Goal: Find specific page/section: Locate a particular part of the current website

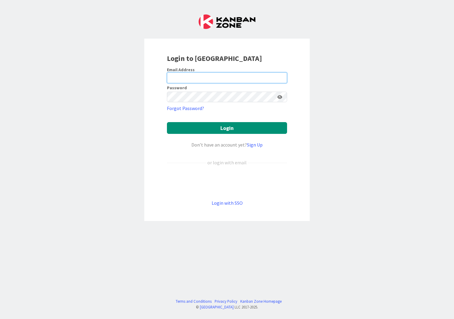
click at [229, 80] on input "email" at bounding box center [227, 77] width 120 height 11
type input "[EMAIL_ADDRESS][DOMAIN_NAME]"
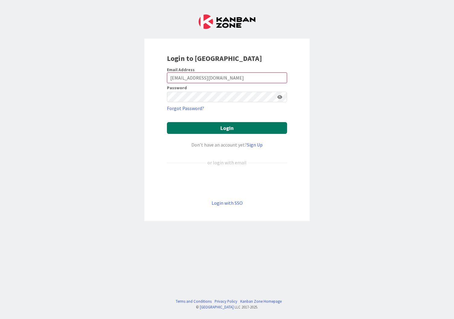
click at [262, 129] on button "Login" at bounding box center [227, 128] width 120 height 12
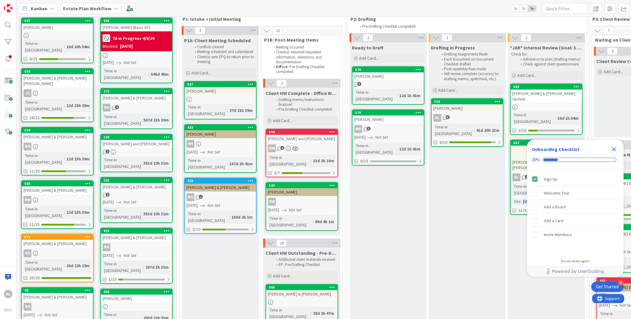
scroll to position [51, 0]
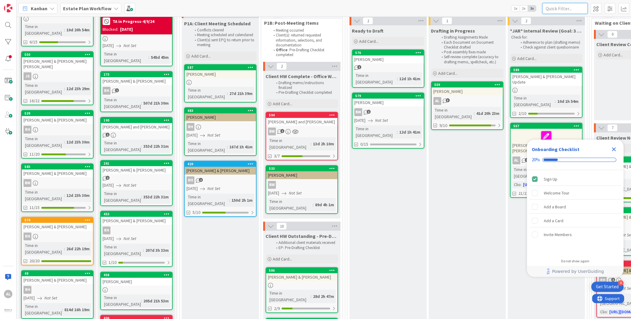
click at [454, 8] on input "text" at bounding box center [564, 8] width 45 height 11
type input "[PERSON_NAME]"
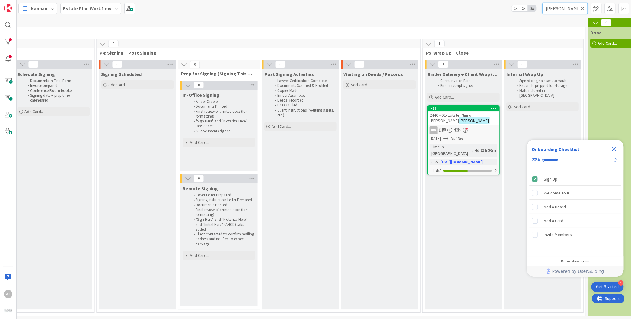
scroll to position [2, 803]
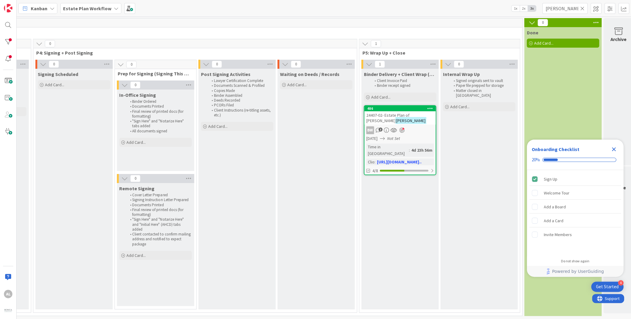
click at [423, 122] on div "486 24407-02- Estate Plan of [PERSON_NAME] BW 3 [DATE] Not Set Time in Column :…" at bounding box center [400, 140] width 72 height 70
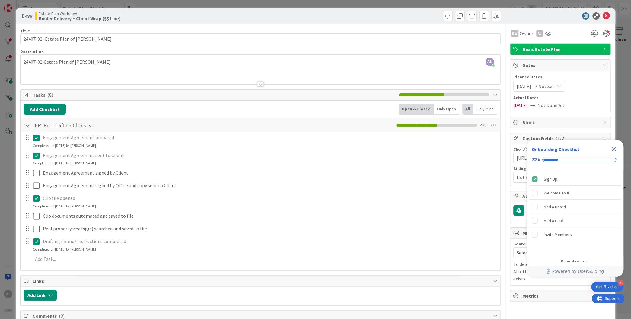
click at [454, 149] on icon "Close Checklist" at bounding box center [614, 150] width 4 height 4
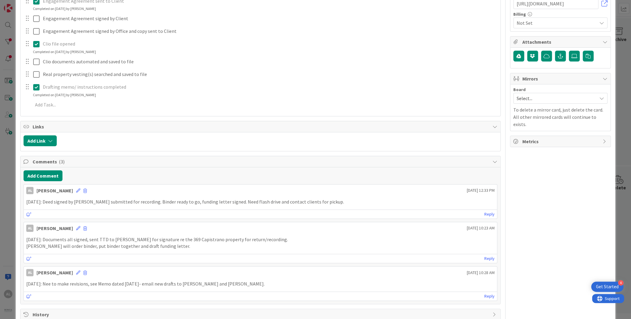
scroll to position [130, 0]
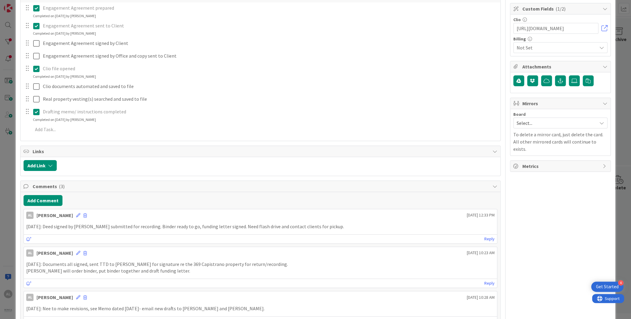
click at [454, 244] on div "BW Owner AL Basic Estate Plan Dates Planned Dates [DATE] Not Set Actual Dates […" at bounding box center [560, 119] width 101 height 451
